Goal: Information Seeking & Learning: Learn about a topic

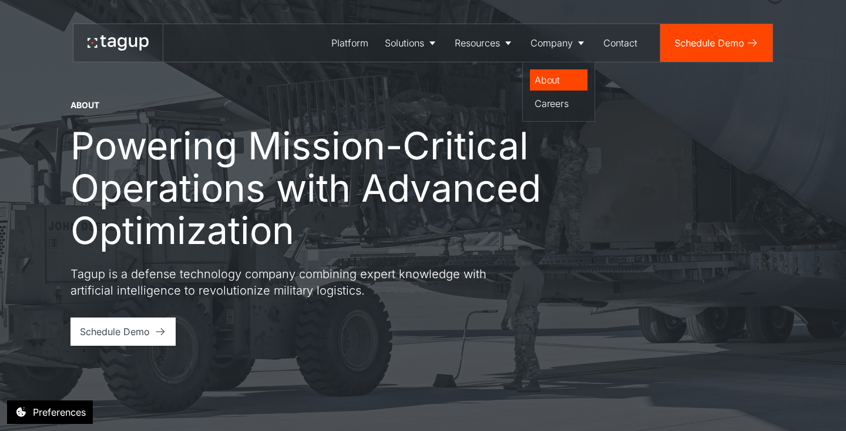
click at [548, 76] on div "About" at bounding box center [558, 80] width 48 height 14
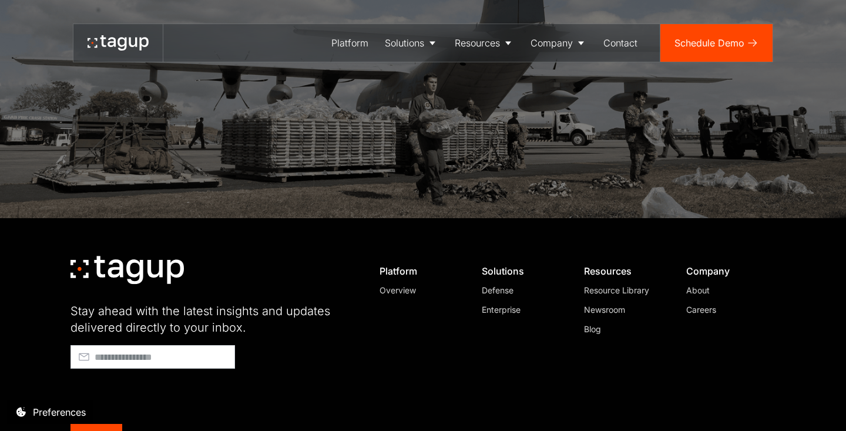
scroll to position [3366, 0]
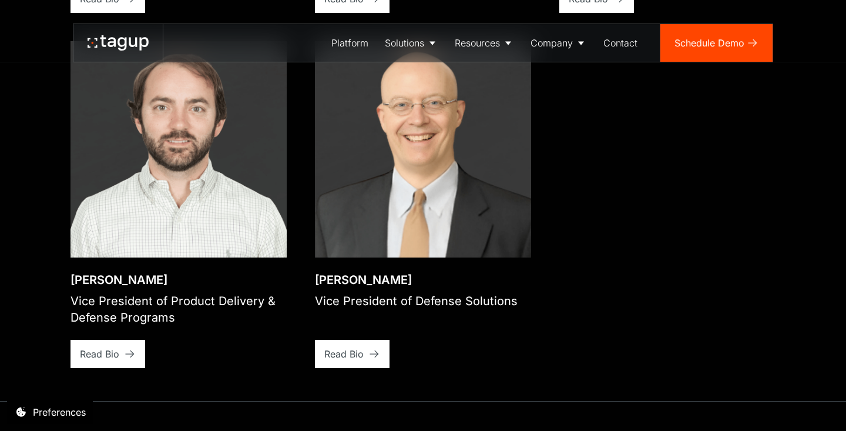
scroll to position [2035, 0]
